Goal: Check status: Check status

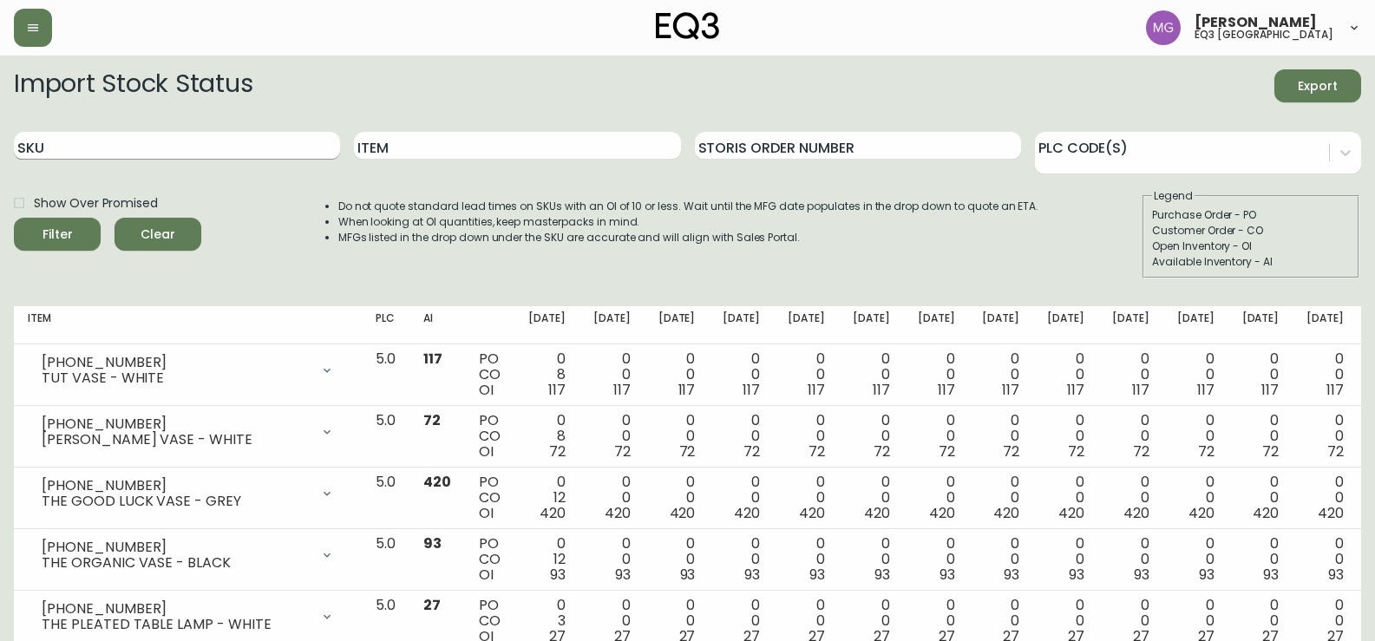
click at [193, 140] on input "SKU" at bounding box center [177, 146] width 326 height 28
type input "N"
type input "[PERSON_NAME]"
click at [14, 218] on button "Filter" at bounding box center [57, 234] width 87 height 33
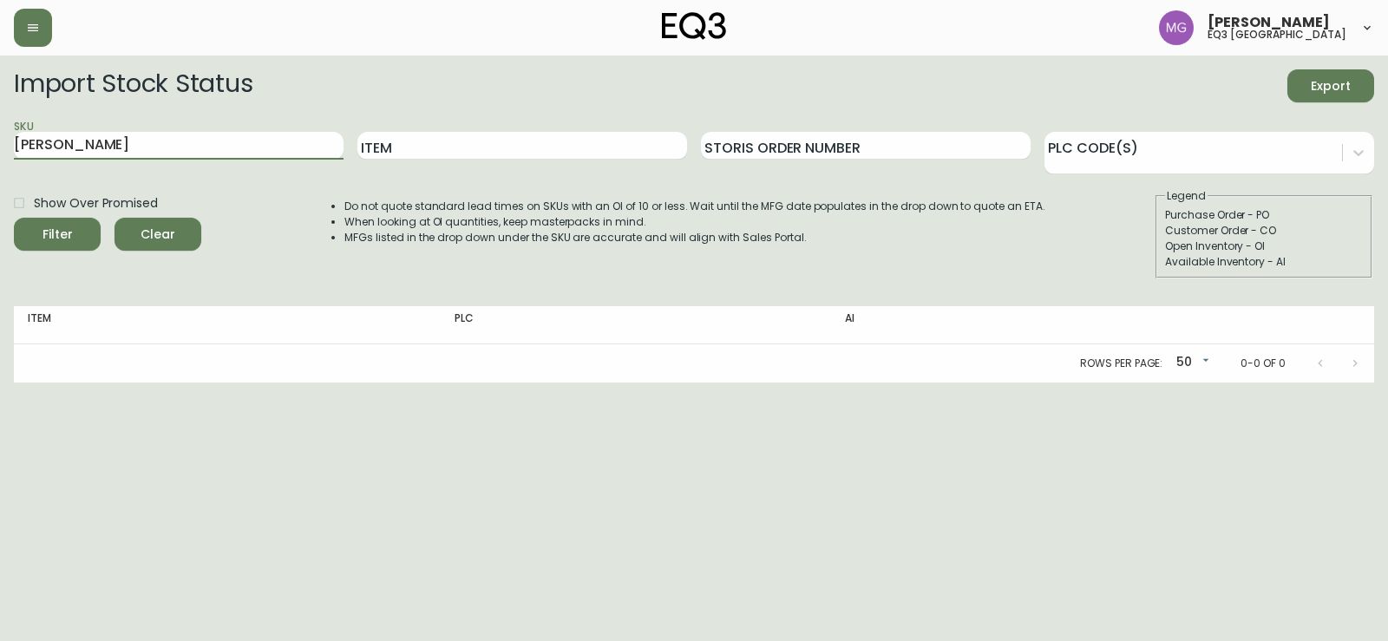
drag, startPoint x: 130, startPoint y: 134, endPoint x: 1, endPoint y: 135, distance: 129.3
click at [0, 146] on main "Import Stock Status Export SKU [PERSON_NAME] Item Storis Order Number PLC Code(…" at bounding box center [694, 219] width 1388 height 327
click at [457, 146] on input "Item" at bounding box center [522, 146] width 330 height 28
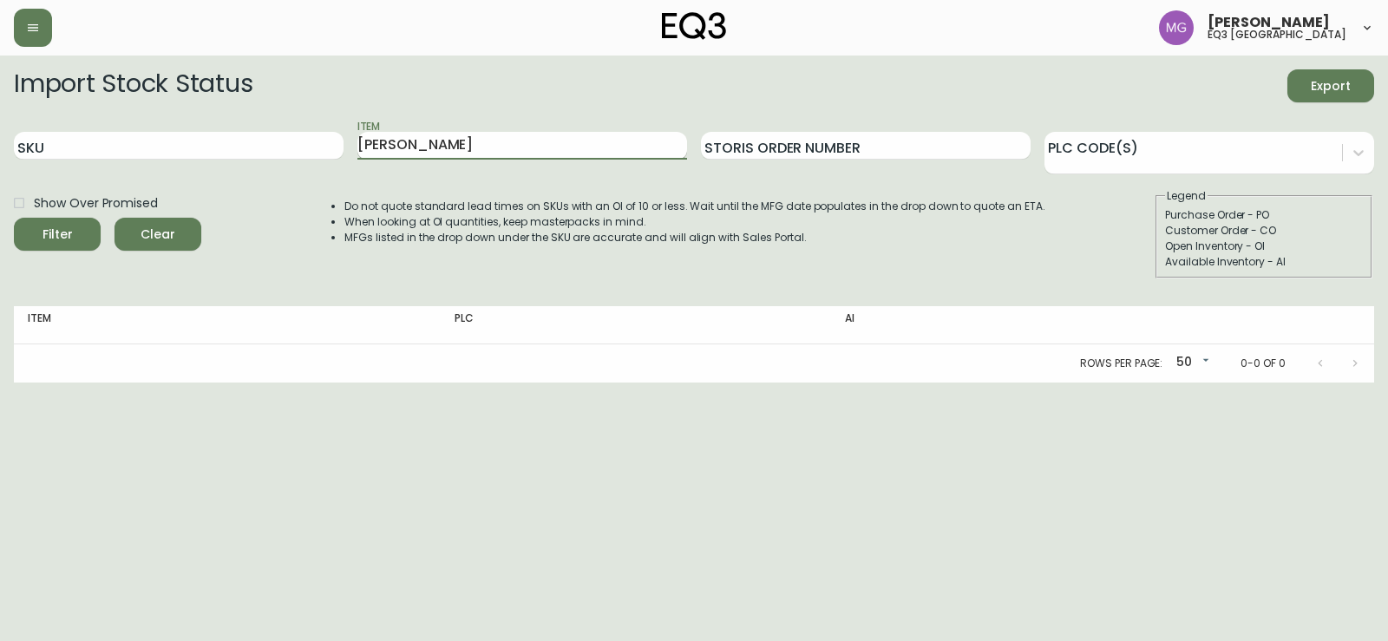
type input "[PERSON_NAME]"
click at [14, 218] on button "Filter" at bounding box center [57, 234] width 87 height 33
